Goal: Obtain resource: Download file/media

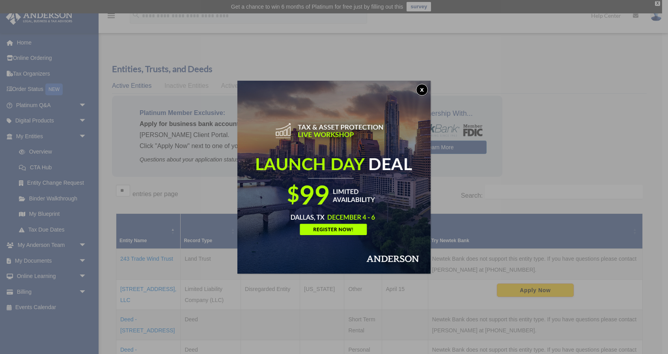
click at [421, 89] on button "x" at bounding box center [422, 90] width 12 height 12
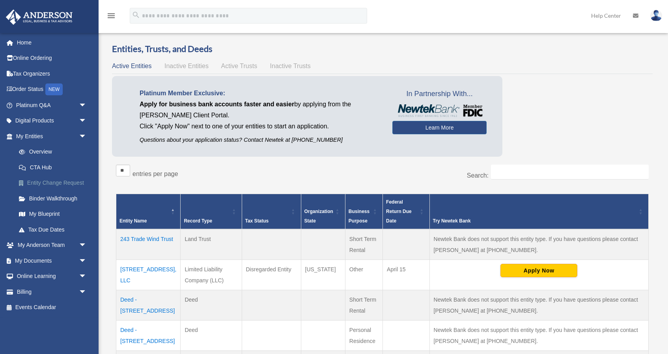
scroll to position [25, 0]
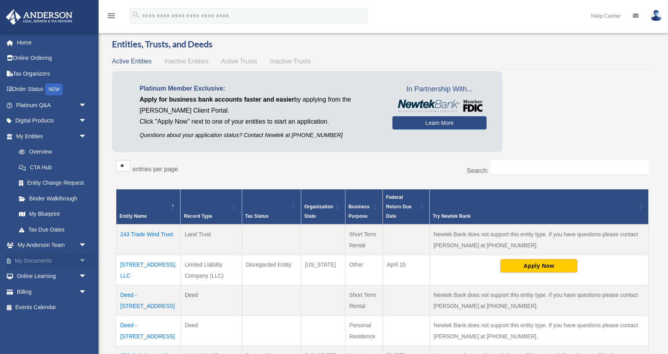
click at [82, 257] on span "arrow_drop_down" at bounding box center [87, 261] width 16 height 16
click at [33, 272] on link "Box" at bounding box center [54, 277] width 87 height 16
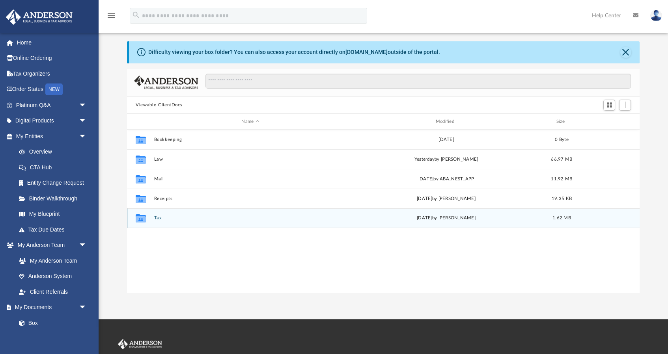
scroll to position [26, 0]
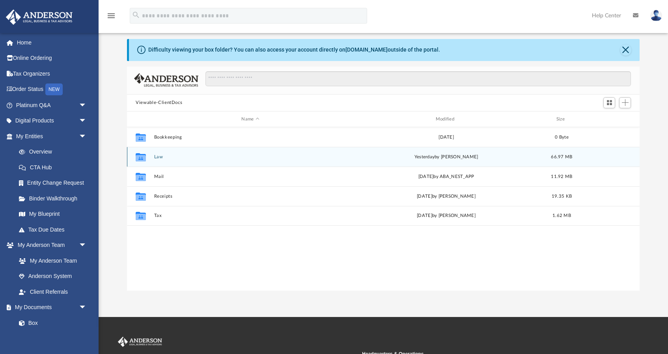
click at [158, 157] on button "Law" at bounding box center [250, 156] width 192 height 5
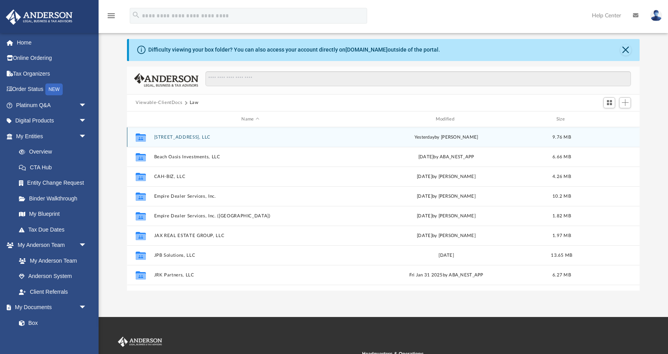
click at [171, 136] on button "[STREET_ADDRESS], LLC" at bounding box center [250, 137] width 192 height 5
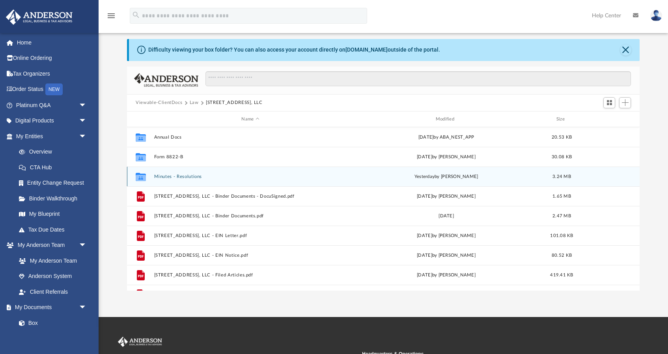
click at [193, 177] on button "Minutes - Resolutions" at bounding box center [250, 176] width 192 height 5
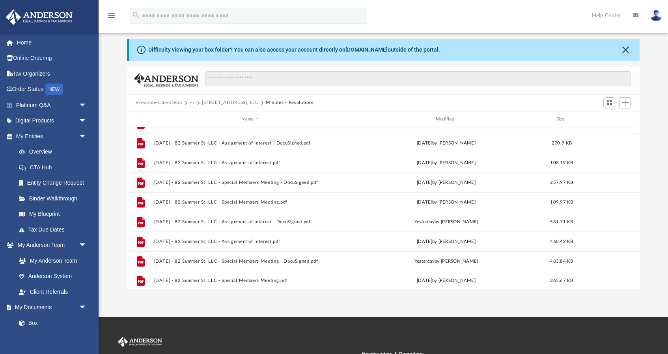
scroll to position [73, 0]
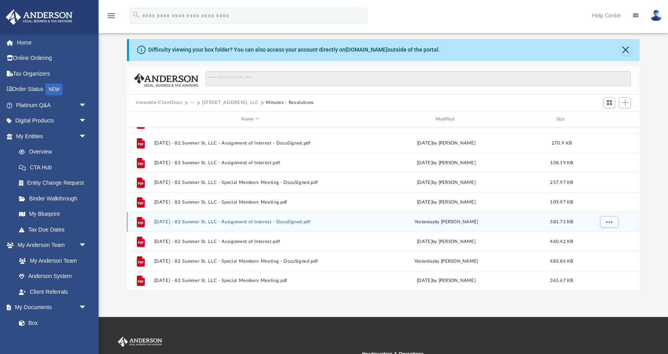
click at [268, 222] on button "[DATE] - 82 Summer St, LLC - Assignment of Interest - DocuSigned.pdf" at bounding box center [250, 222] width 192 height 5
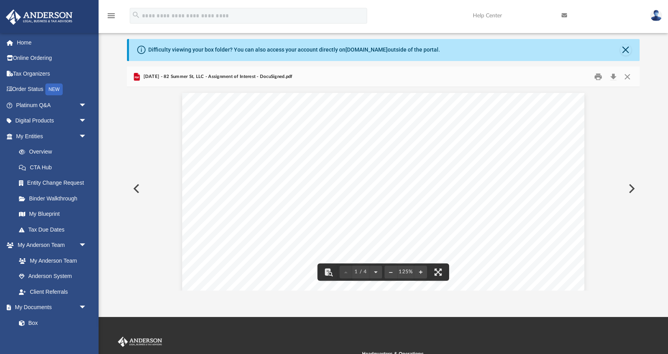
scroll to position [0, 0]
click at [137, 188] on button "Preview" at bounding box center [135, 189] width 17 height 22
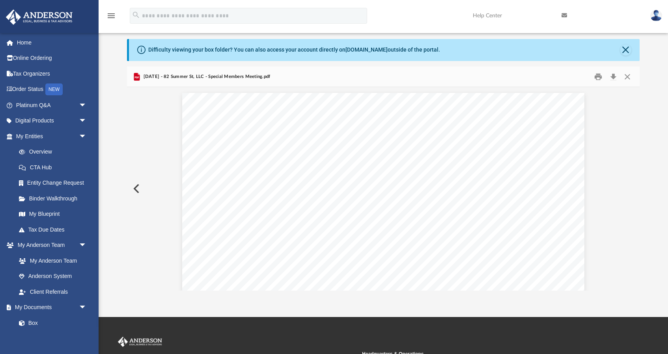
click at [137, 188] on button "Preview" at bounding box center [135, 189] width 17 height 22
click at [29, 39] on link "Home" at bounding box center [52, 43] width 93 height 16
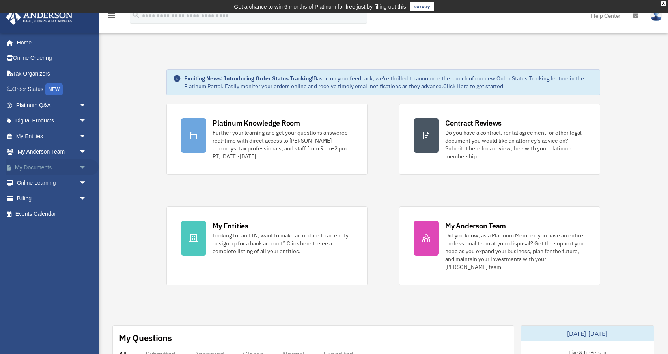
click at [82, 165] on span "arrow_drop_down" at bounding box center [87, 168] width 16 height 16
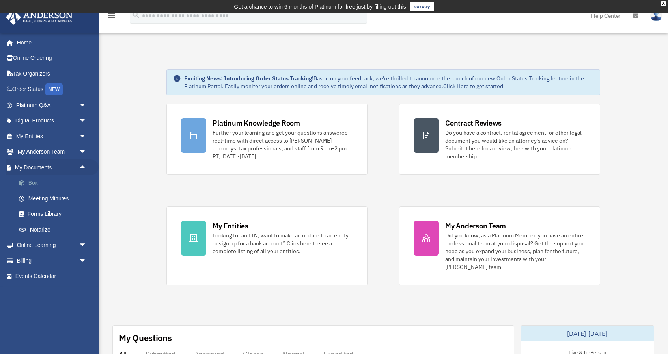
click at [38, 179] on link "Box" at bounding box center [54, 183] width 87 height 16
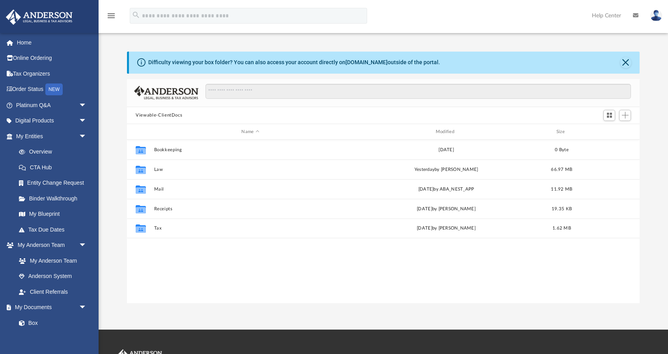
scroll to position [179, 512]
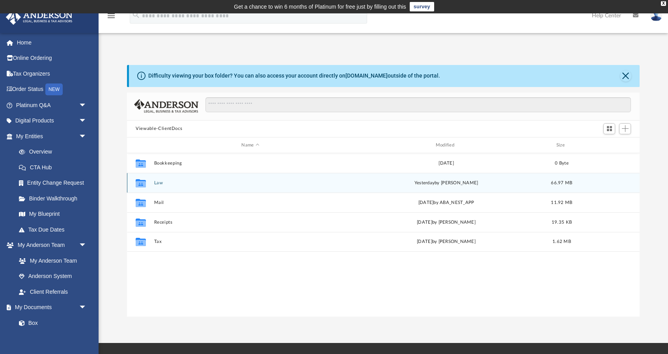
click at [160, 184] on button "Law" at bounding box center [250, 182] width 192 height 5
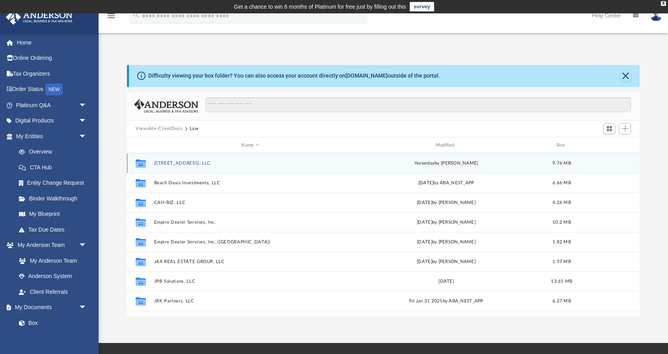
click at [167, 163] on button "82 Summer St, LLC" at bounding box center [250, 163] width 192 height 5
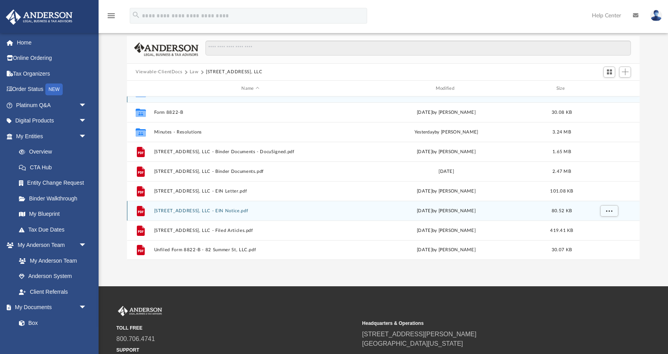
scroll to position [59, 0]
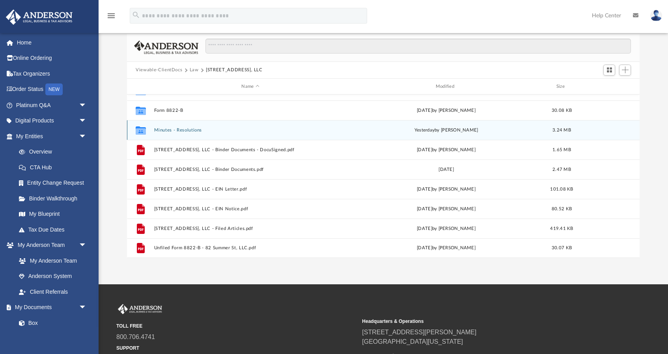
click at [193, 130] on button "Minutes - Resolutions" at bounding box center [250, 130] width 192 height 5
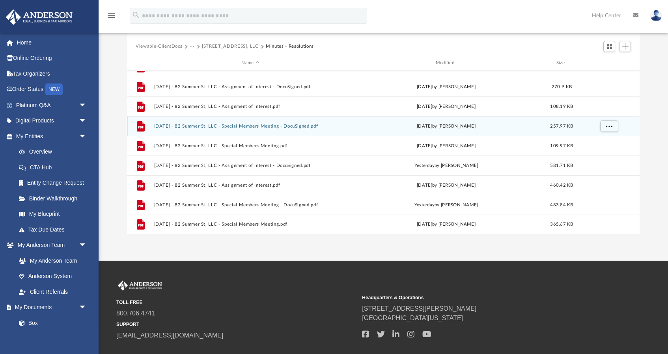
scroll to position [84, 0]
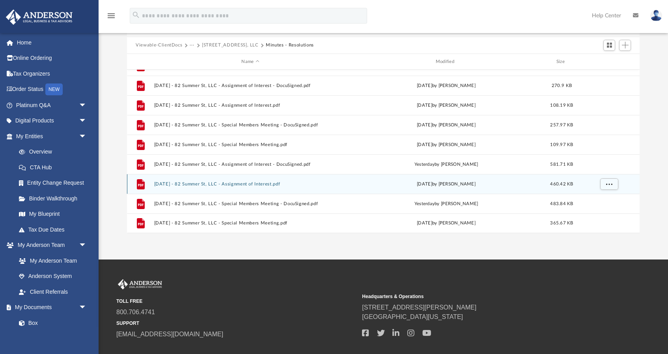
click at [216, 185] on button "2025.09.09 - 82 Summer St, LLC - Assignment of Interest.pdf" at bounding box center [250, 184] width 192 height 5
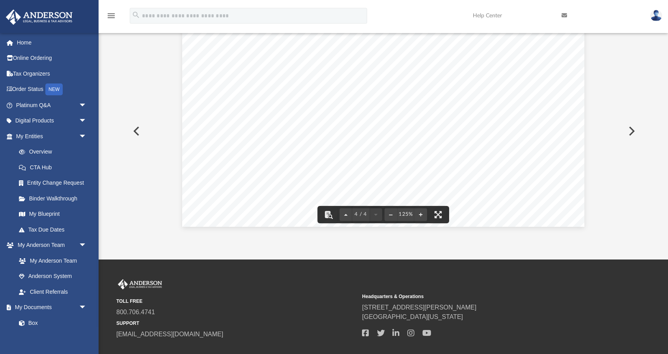
scroll to position [1925, 0]
